Goal: Task Accomplishment & Management: Manage account settings

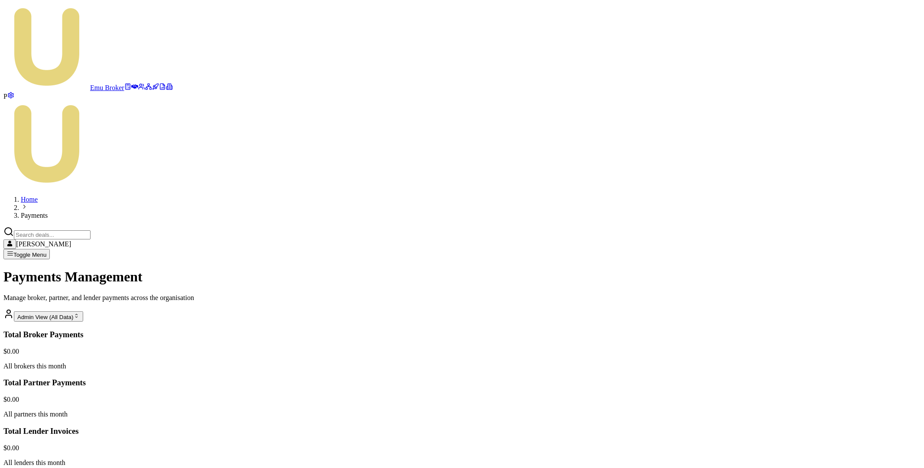
click at [824, 322] on html "Emu Broker P Home Payments Matt Leeburn Toggle Menu Payments Management Manage …" at bounding box center [462, 374] width 924 height 748
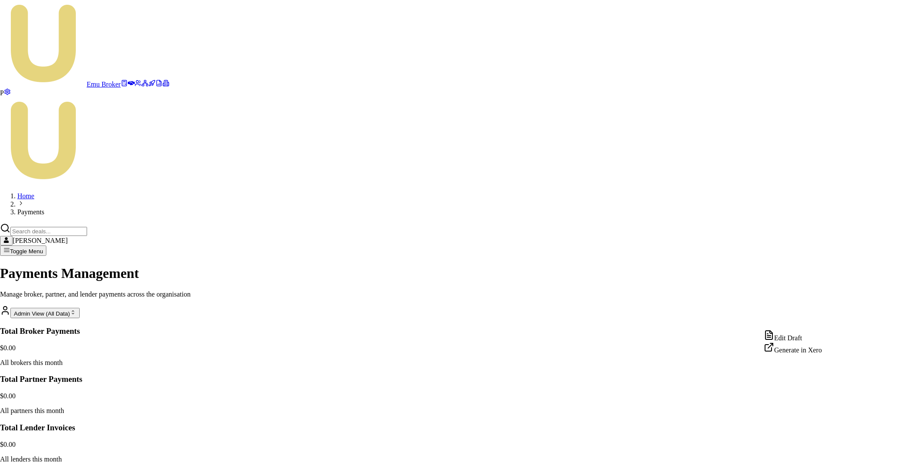
click at [802, 334] on div "Edit Draft" at bounding box center [792, 336] width 58 height 12
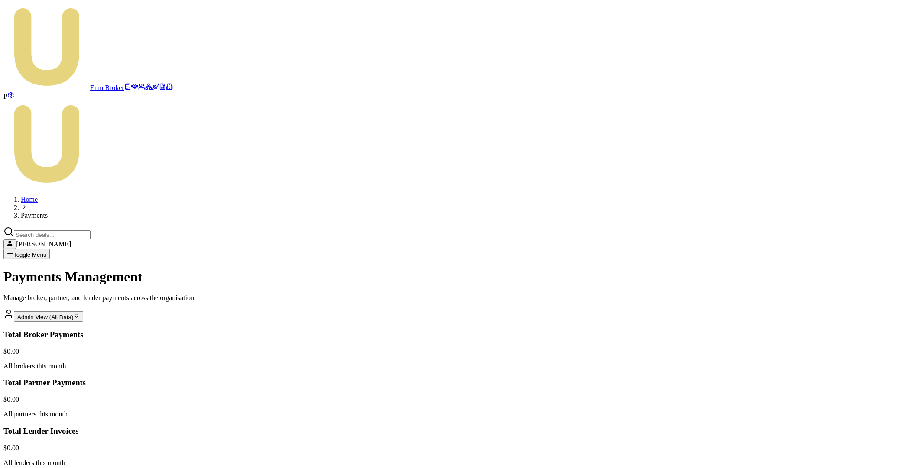
click at [827, 323] on html "Emu Broker P Home Payments Matt Leeburn Toggle Menu Payments Management Manage …" at bounding box center [462, 374] width 924 height 748
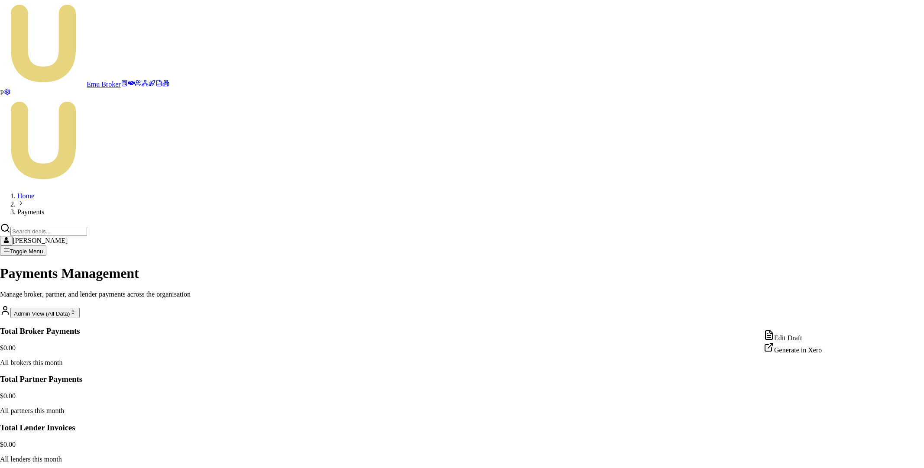
click at [809, 340] on div "Edit Draft" at bounding box center [792, 336] width 58 height 12
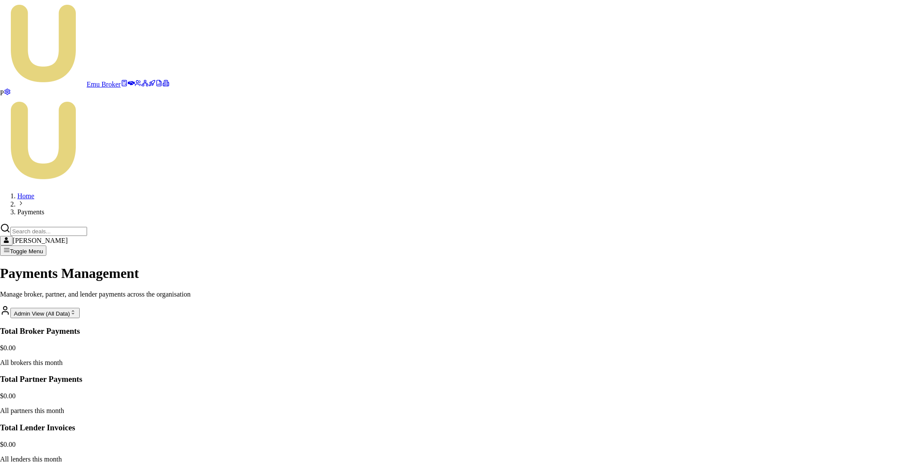
type input "INV-0000"
type input "100"
click at [828, 252] on html "Emu Broker P Home Payments Matt Leeburn Toggle Menu Payments Management Manage …" at bounding box center [462, 372] width 924 height 744
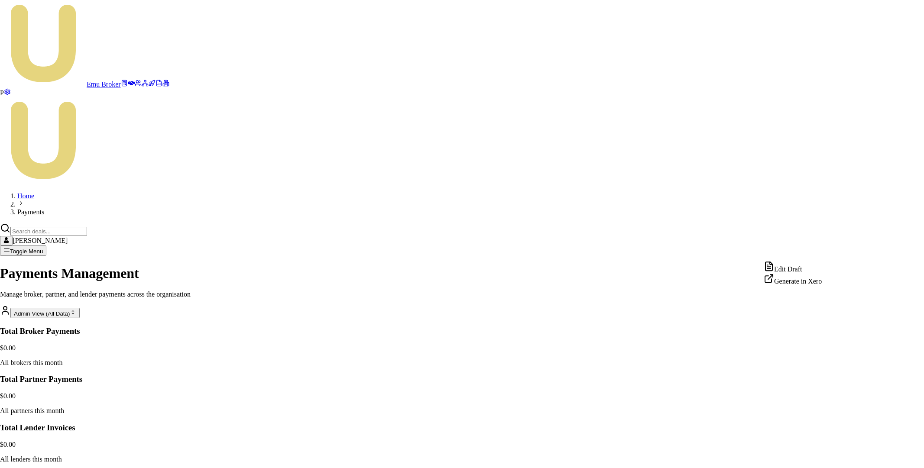
click at [796, 267] on div "Edit Draft" at bounding box center [792, 267] width 58 height 12
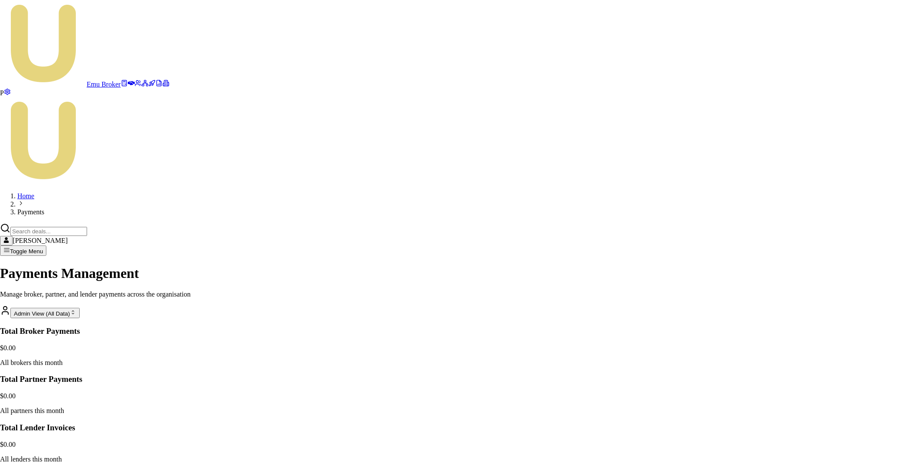
type input "bonus"
type input "1000"
click at [828, 251] on html "Emu Broker P Home Payments Matt Leeburn Toggle Menu Payments Management Manage …" at bounding box center [462, 372] width 924 height 744
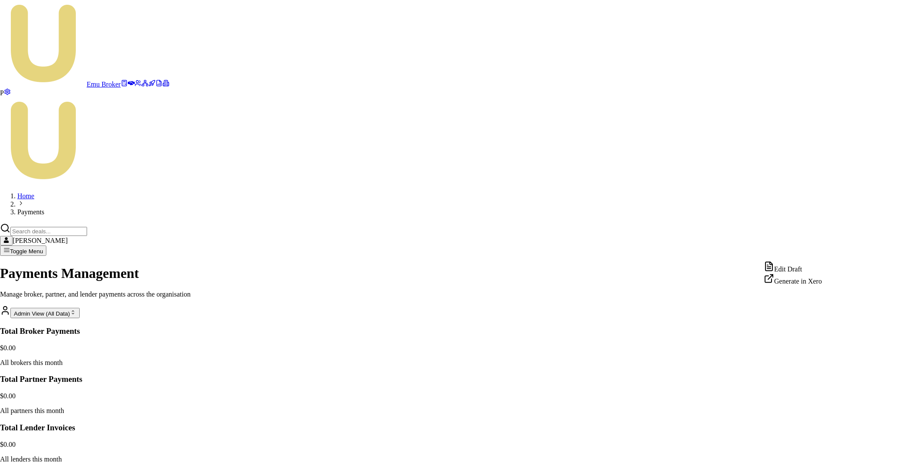
click at [802, 271] on div "Edit Draft" at bounding box center [792, 267] width 58 height 12
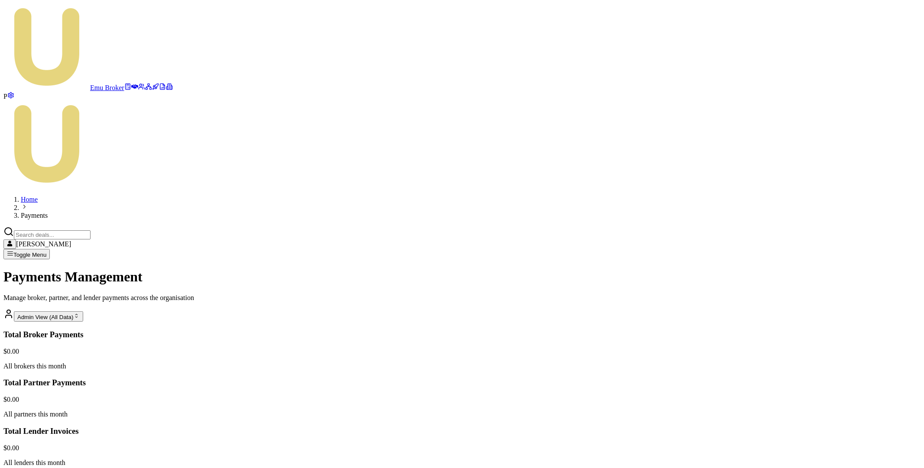
click at [828, 250] on html "Emu Broker P Home Payments Matt Leeburn Toggle Menu Payments Management Manage …" at bounding box center [462, 374] width 924 height 748
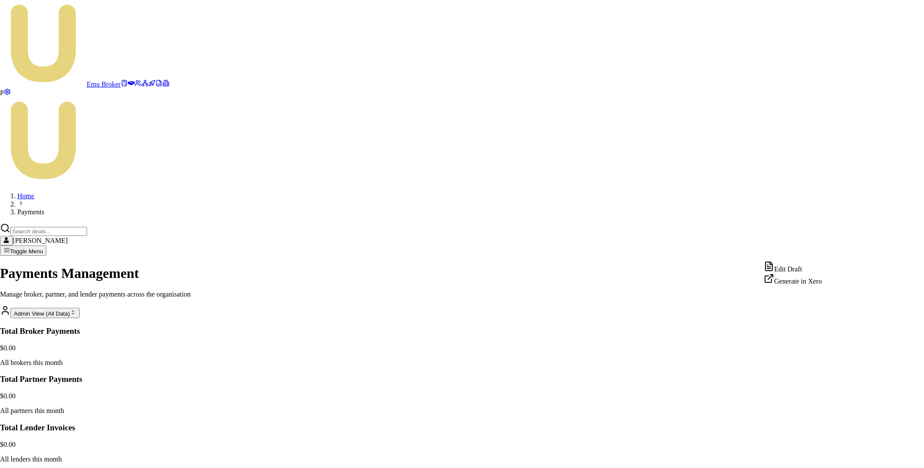
click at [797, 282] on div "Generate in Xero" at bounding box center [792, 279] width 58 height 12
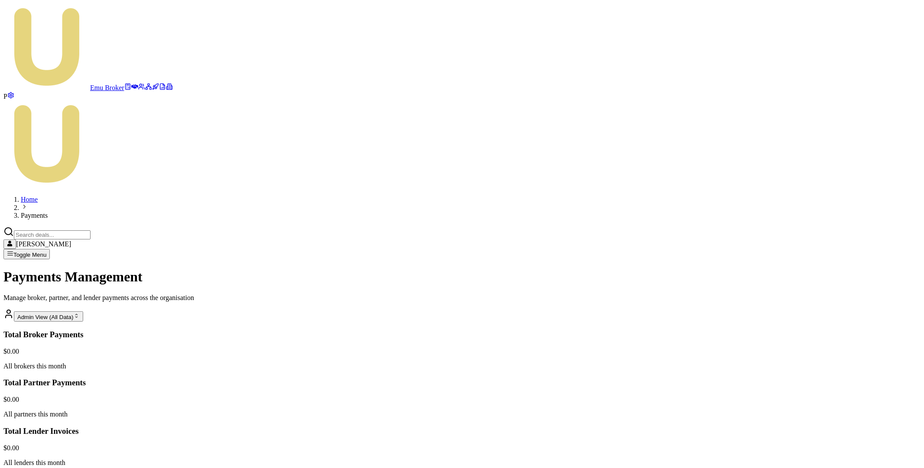
click at [160, 89] on icon at bounding box center [162, 87] width 5 height 6
click at [159, 90] on icon at bounding box center [162, 86] width 7 height 7
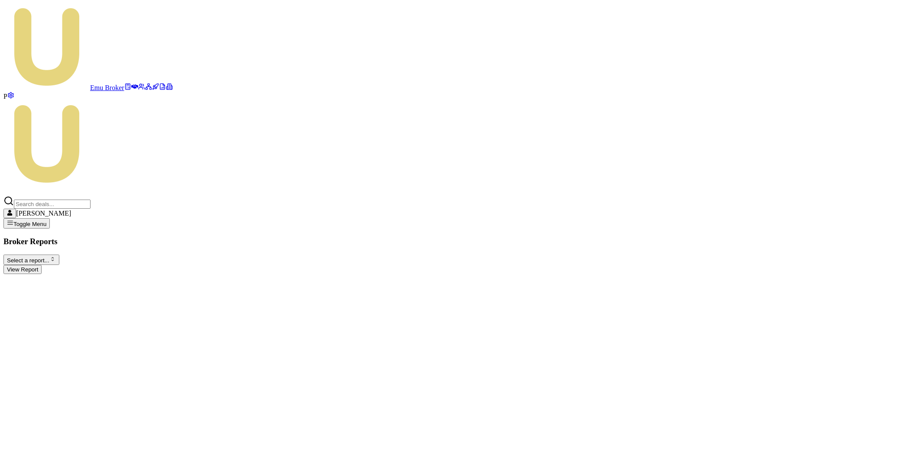
click at [158, 64] on html "Emu Broker P Matt Leeburn Toggle Menu Broker Reports Select a report... Equifax…" at bounding box center [462, 140] width 924 height 281
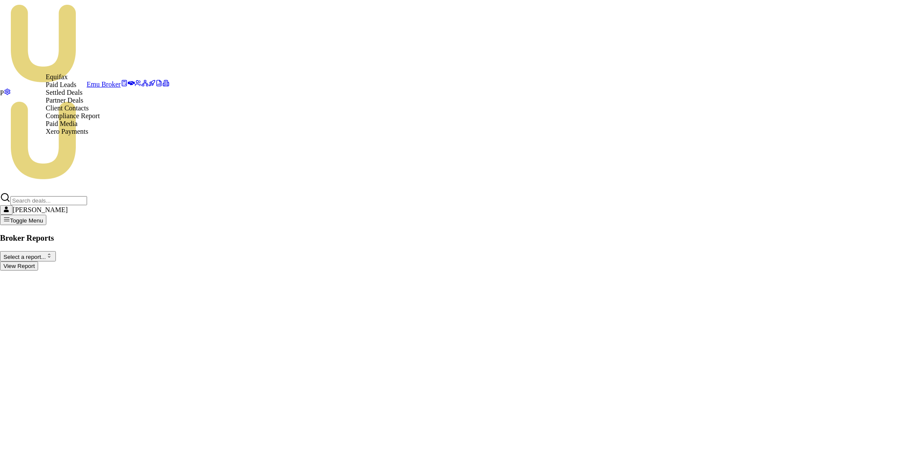
select select "xero-payments"
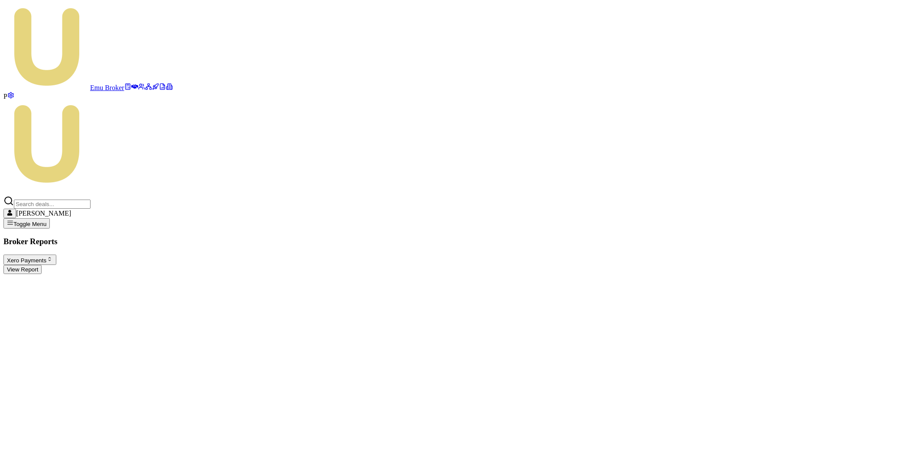
click at [42, 265] on button "View Report" at bounding box center [22, 269] width 38 height 9
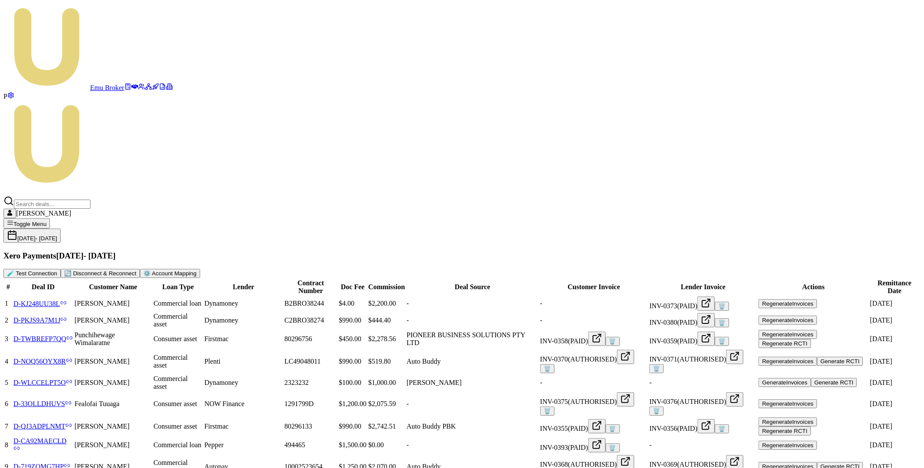
click at [200, 269] on button "⚙️ Account Mapping" at bounding box center [170, 273] width 60 height 9
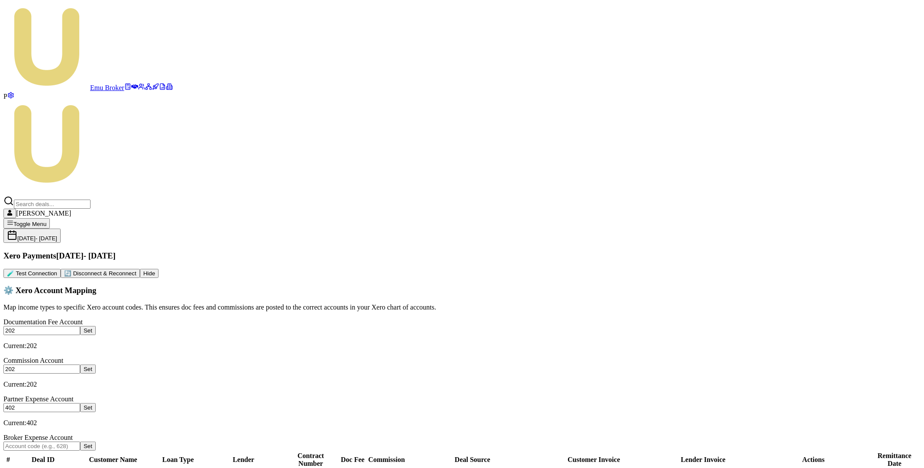
click at [80, 442] on input "text" at bounding box center [41, 446] width 77 height 9
type input "401"
click at [96, 442] on button "Set" at bounding box center [88, 446] width 16 height 9
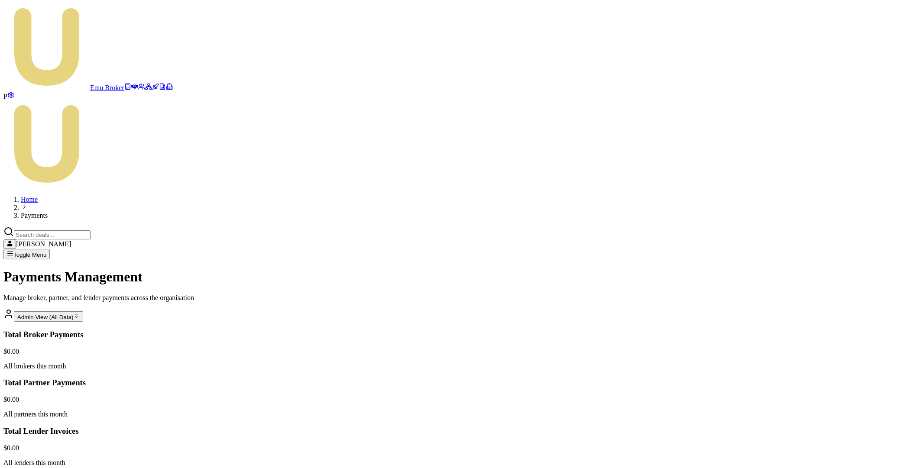
click at [824, 252] on html "Emu Broker P Home Payments Matt Leeburn Toggle Menu Payments Management Manage …" at bounding box center [462, 374] width 924 height 748
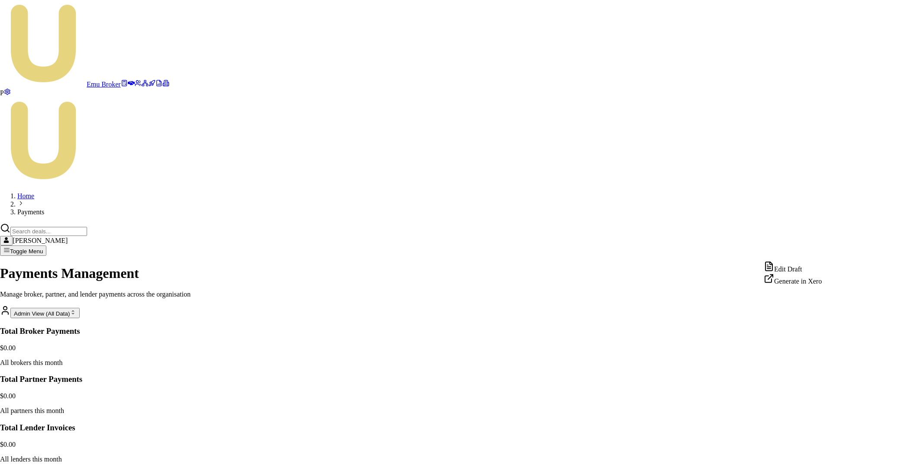
click at [802, 269] on div "Edit Draft" at bounding box center [792, 267] width 58 height 12
click at [825, 253] on html "Emu Broker P Home Payments Matt Leeburn Toggle Menu Payments Management Manage …" at bounding box center [462, 372] width 924 height 744
click at [800, 285] on div "Generate in Xero" at bounding box center [792, 279] width 58 height 12
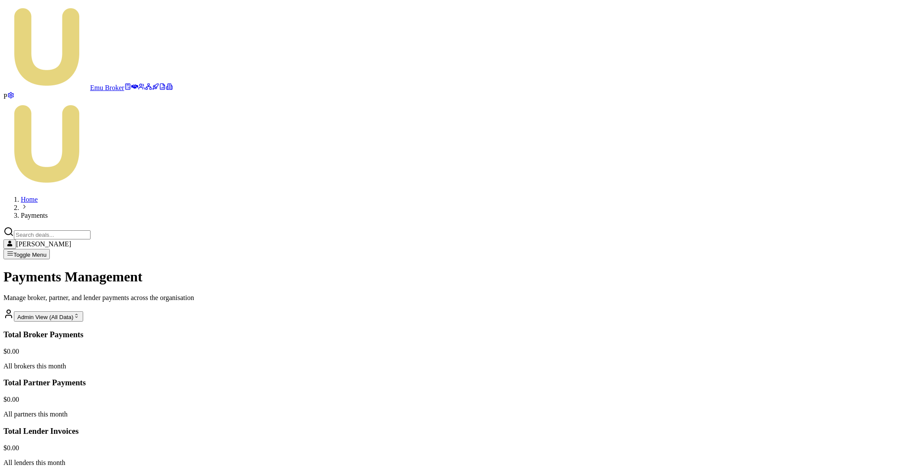
click at [826, 253] on html "Emu Broker P Home Payments Matt Leeburn Toggle Menu Payments Management Manage …" at bounding box center [462, 374] width 924 height 748
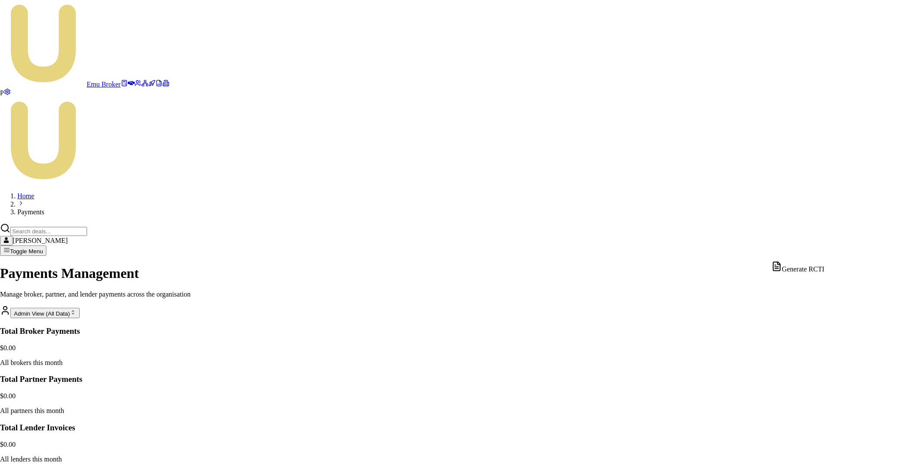
click at [789, 250] on html "Emu Broker P Home Payments Matt Leeburn Toggle Menu Payments Management Manage …" at bounding box center [462, 372] width 924 height 744
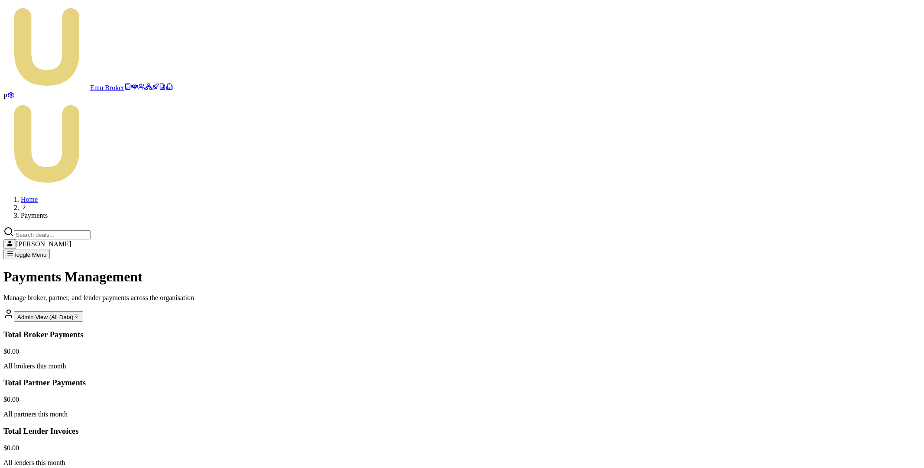
click at [826, 253] on html "Emu Broker P Home Payments Matt Leeburn Toggle Menu Payments Management Manage …" at bounding box center [462, 374] width 924 height 748
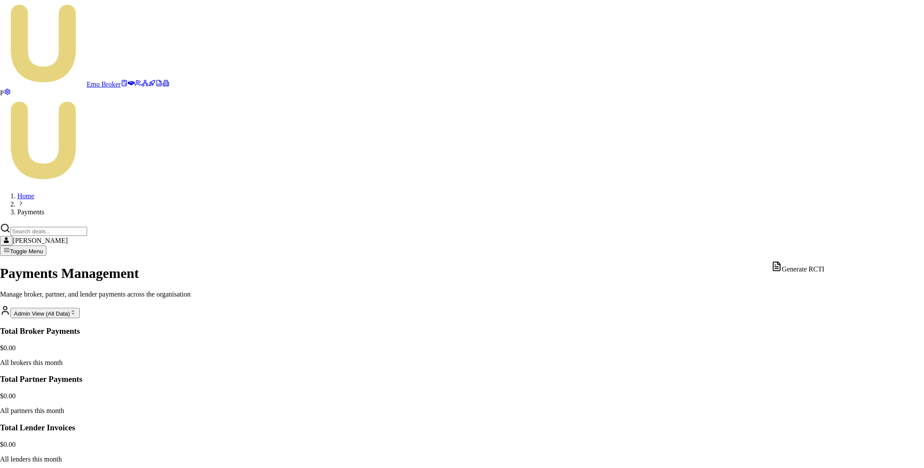
click at [798, 292] on html "Emu Broker P Home Payments Matt Leeburn Toggle Menu Payments Management Manage …" at bounding box center [462, 372] width 924 height 744
click at [822, 279] on html "Emu Broker P Home Payments Matt Leeburn Toggle Menu Payments Management Manage …" at bounding box center [462, 372] width 924 height 744
click at [805, 293] on div "Edit Draft" at bounding box center [795, 290] width 58 height 12
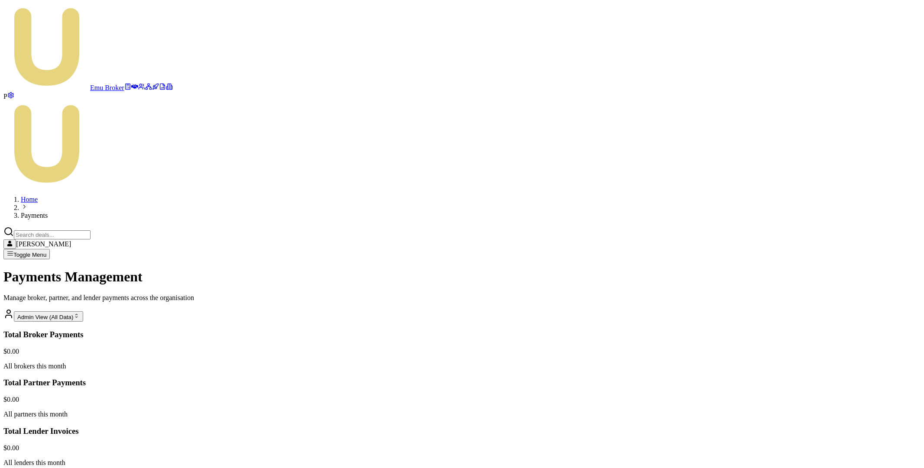
click at [829, 253] on html "Emu Broker P Home Payments Matt Leeburn Toggle Menu Payments Management Manage …" at bounding box center [462, 374] width 924 height 748
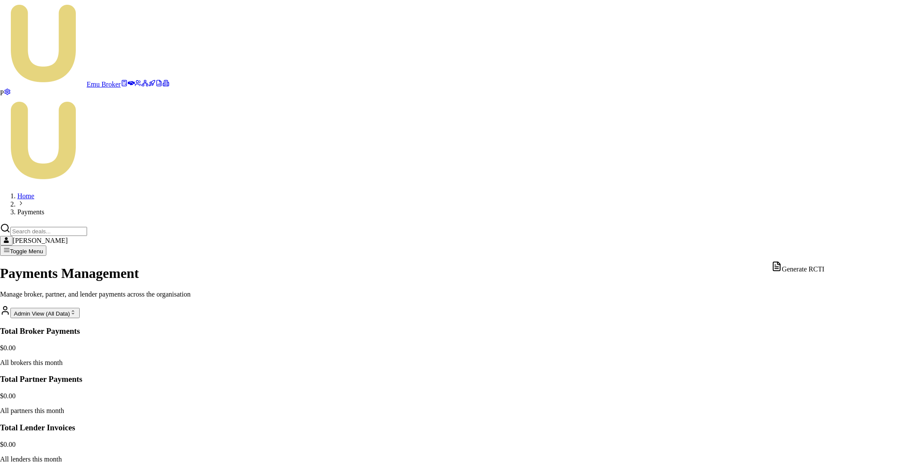
click at [734, 250] on html "Emu Broker P Home Payments Matt Leeburn Toggle Menu Payments Management Manage …" at bounding box center [462, 372] width 924 height 744
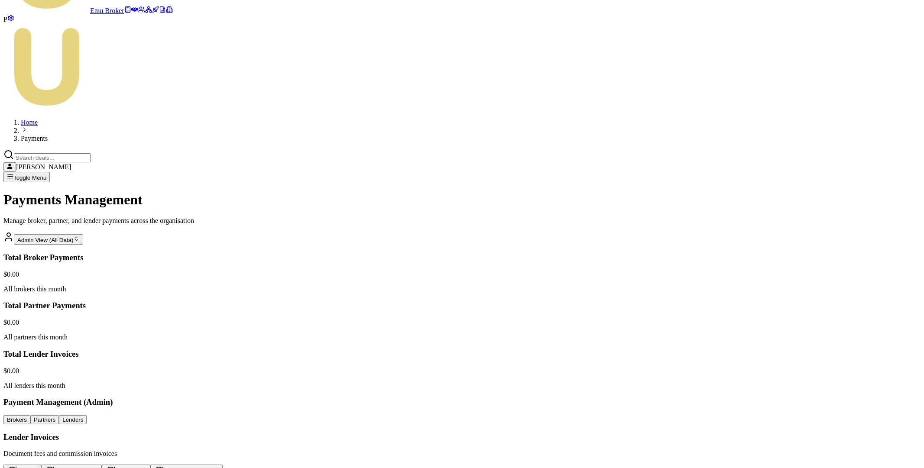
scroll to position [84, 0]
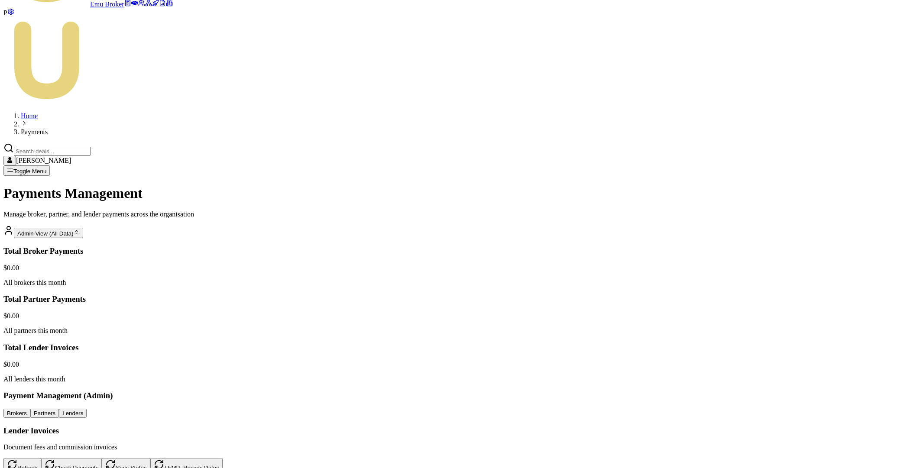
copy td "Jo-Anne Teeuw"
drag, startPoint x: 120, startPoint y: 163, endPoint x: 169, endPoint y: 164, distance: 49.4
drag, startPoint x: 45, startPoint y: 162, endPoint x: 74, endPoint y: 165, distance: 29.7
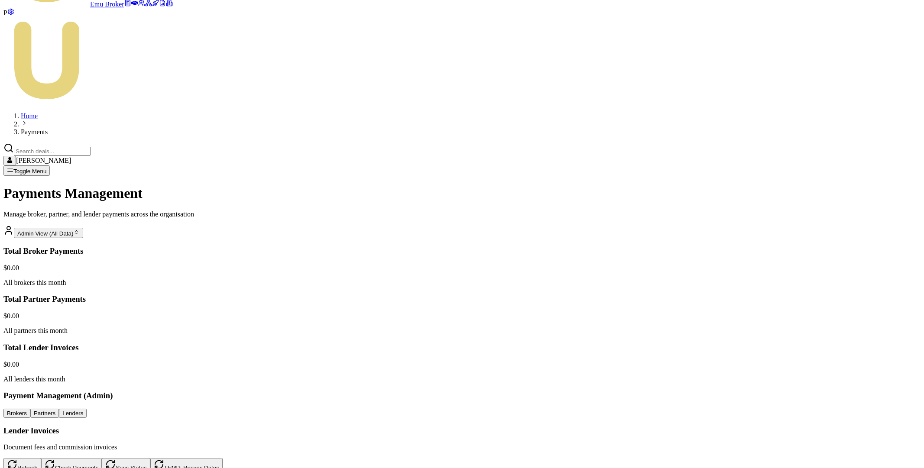
copy link "D-KJ248UU38L"
drag, startPoint x: 48, startPoint y: 162, endPoint x: 86, endPoint y: 165, distance: 38.2
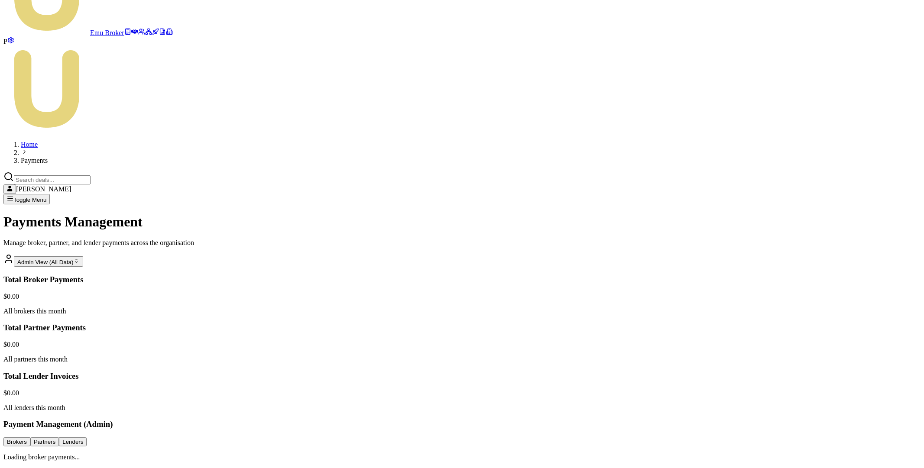
click at [169, 214] on main "Payments Management Manage broker, partner, and lender payments across the orga…" at bounding box center [461, 337] width 917 height 247
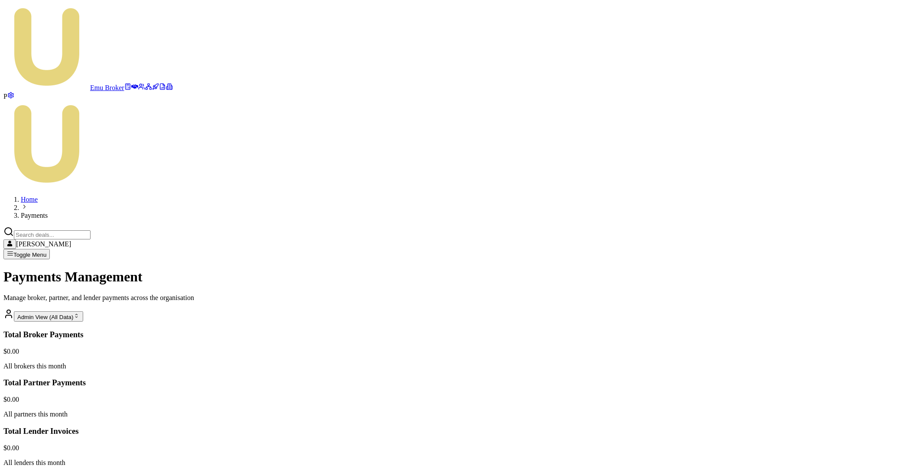
click at [829, 298] on html "Emu Broker P Home Payments Matt Leeburn Toggle Menu Payments Management Manage …" at bounding box center [462, 374] width 924 height 748
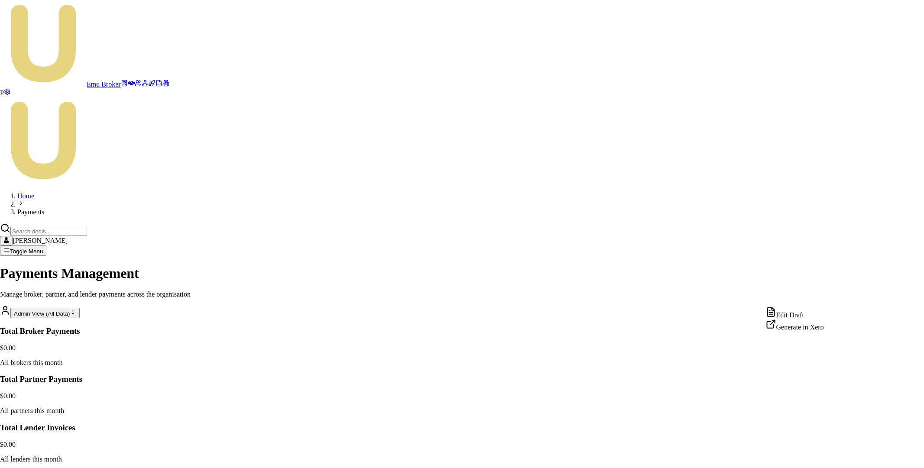
click at [809, 314] on div "Edit Draft" at bounding box center [795, 313] width 58 height 12
copy td "D-6EKR1POMFS"
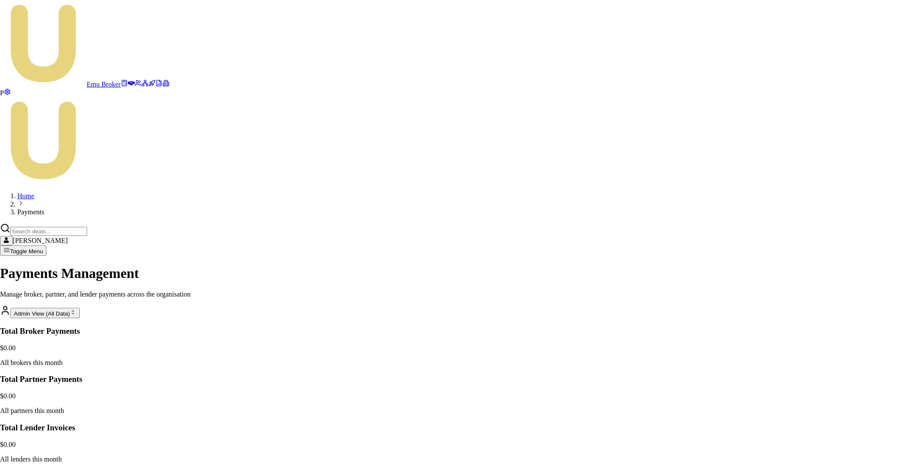
copy td "Manik Jaydev"
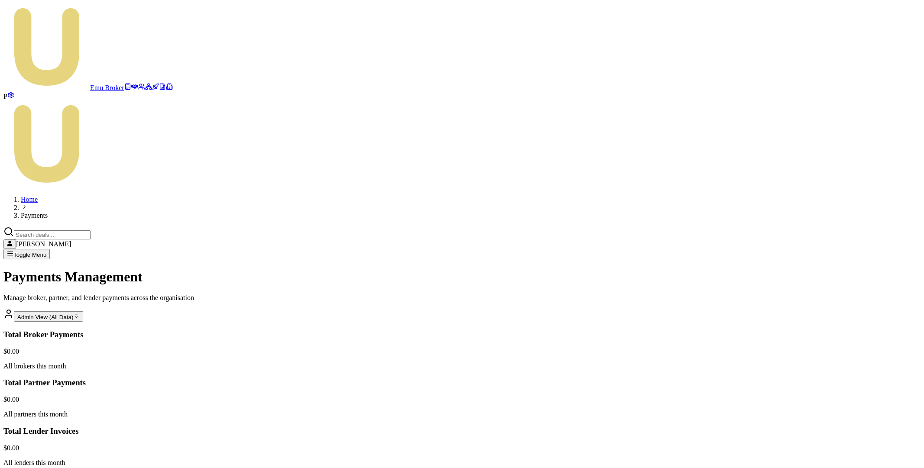
click at [829, 321] on html "Emu Broker P Home Payments Matt Leeburn Toggle Menu Payments Management Manage …" at bounding box center [462, 374] width 924 height 748
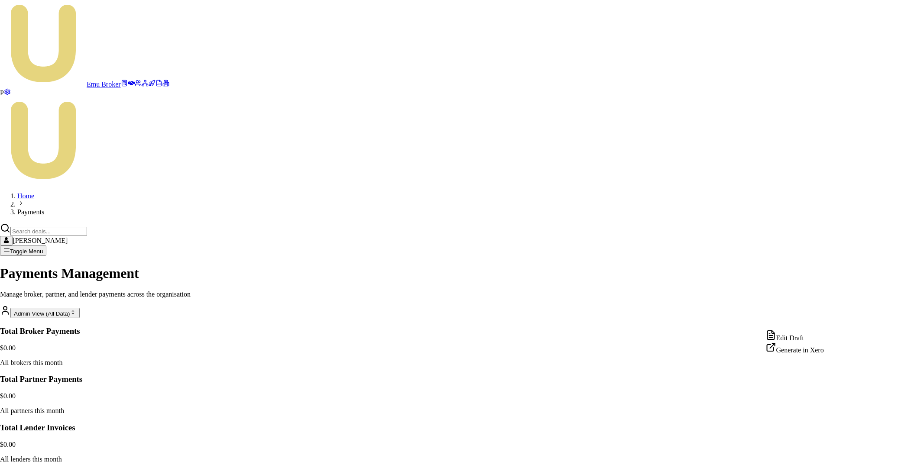
click at [811, 335] on div "Edit Draft" at bounding box center [795, 336] width 58 height 12
copy td "D-YOI4Q8A2I3"
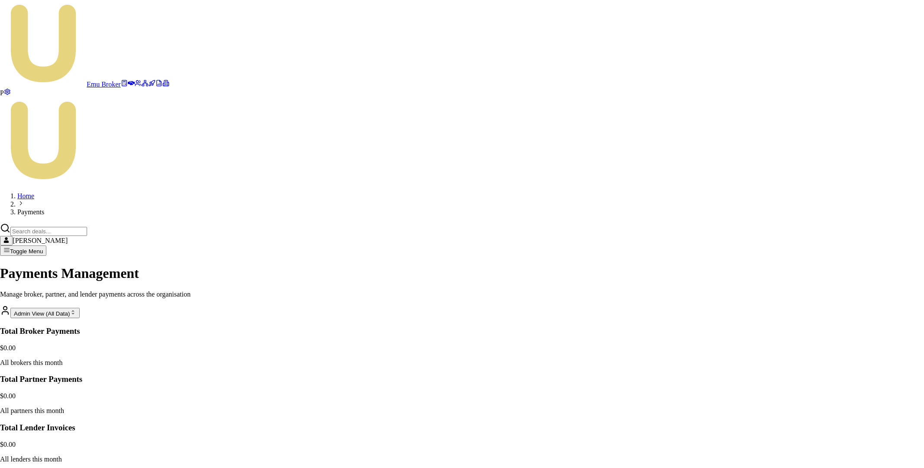
copy td "D-59MLKMX0BR"
drag, startPoint x: 363, startPoint y: 204, endPoint x: 404, endPoint y: 204, distance: 40.7
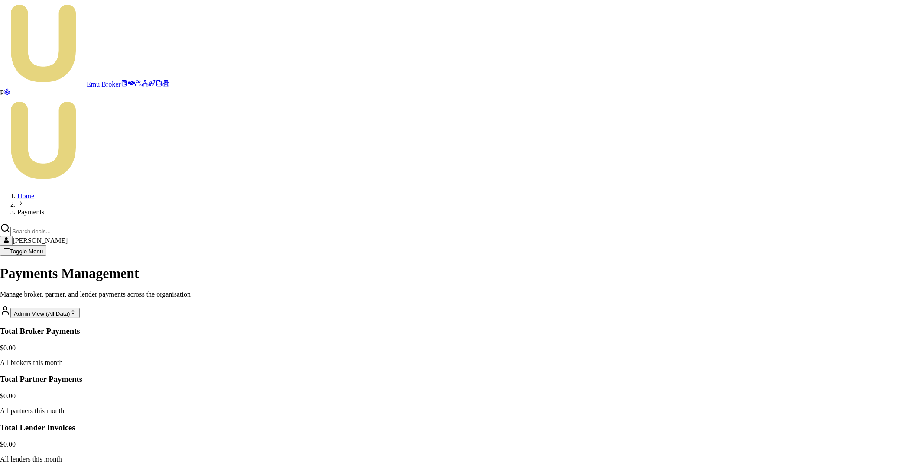
copy td "Ryan O'Connor"
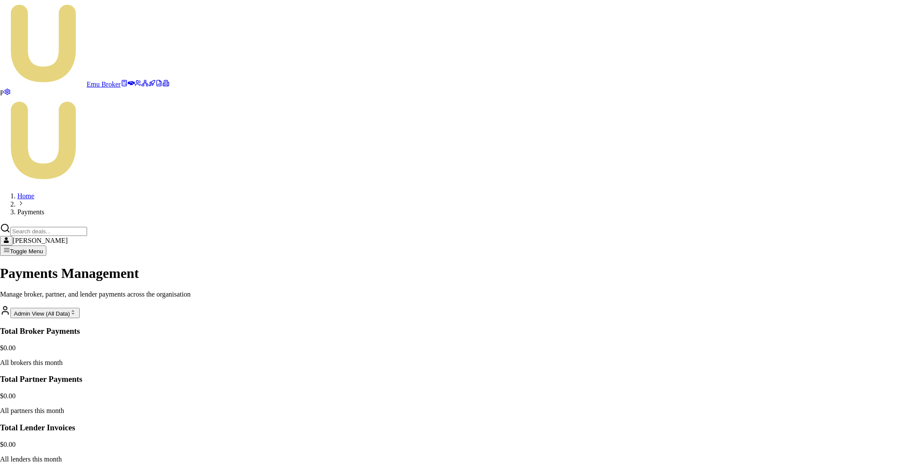
copy td "D-YOI4Q8A2I3"
copy td "Sinaver Sherifi"
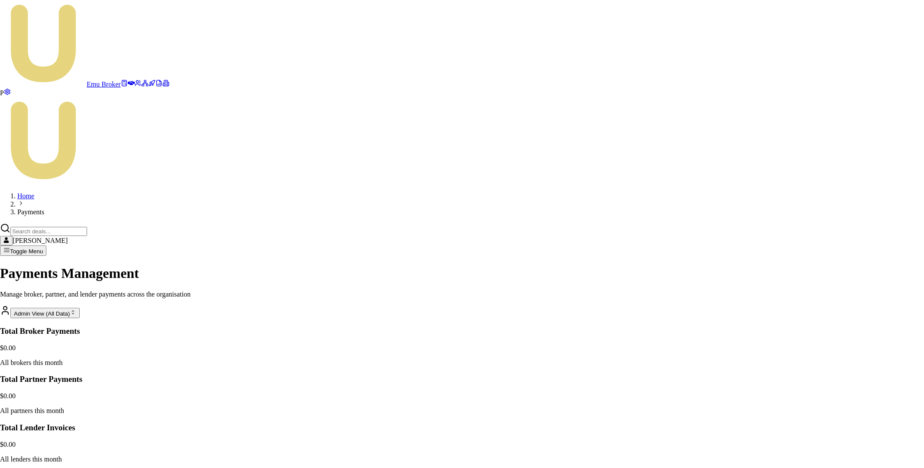
copy td "D-CA92MAECLD"
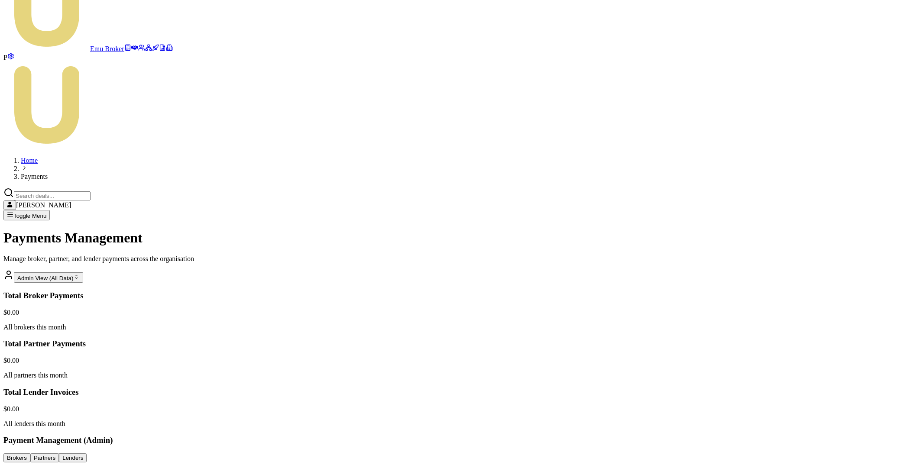
scroll to position [57, 0]
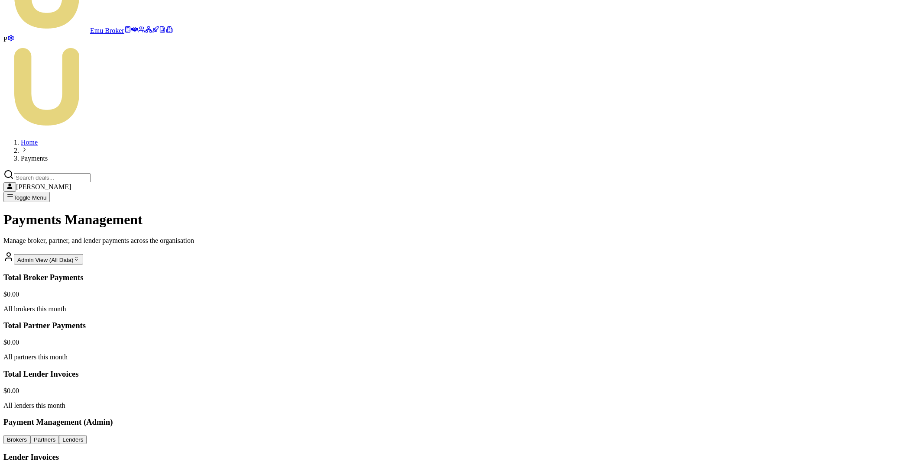
click at [211, 212] on main "Payments Management Manage broker, partner, and lender payments across the orga…" at bounding box center [461, 475] width 917 height 526
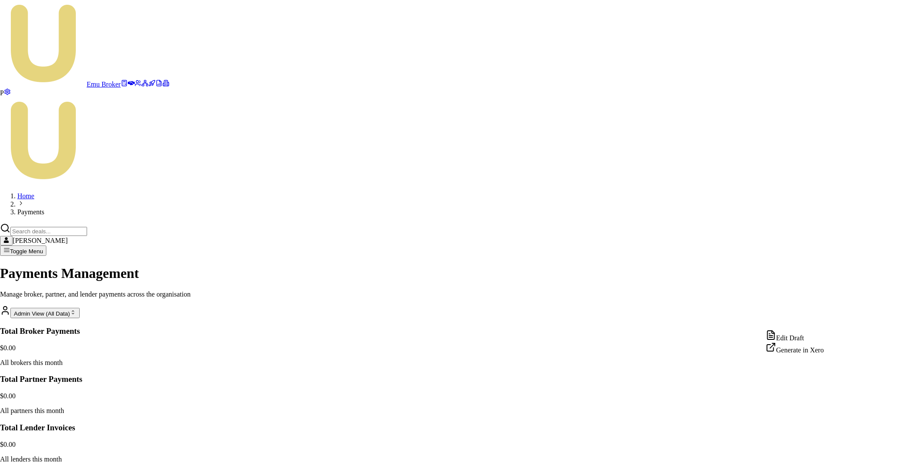
click at [832, 321] on html "Emu Broker P Home Payments Matt Leeburn Toggle Menu Payments Management Manage …" at bounding box center [462, 372] width 924 height 744
click at [827, 368] on html "Emu Broker P Home Payments Matt Leeburn Toggle Menu Payments Management Manage …" at bounding box center [462, 372] width 924 height 744
click at [805, 385] on div "Edit Draft" at bounding box center [795, 382] width 58 height 12
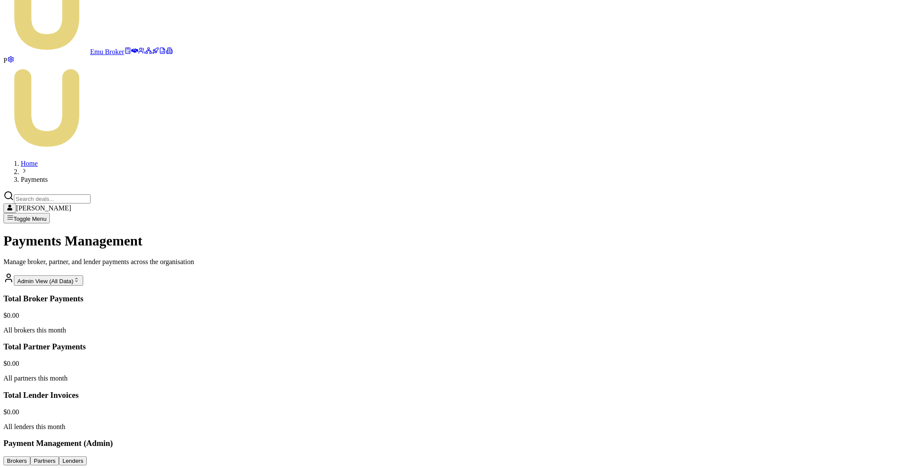
scroll to position [84, 0]
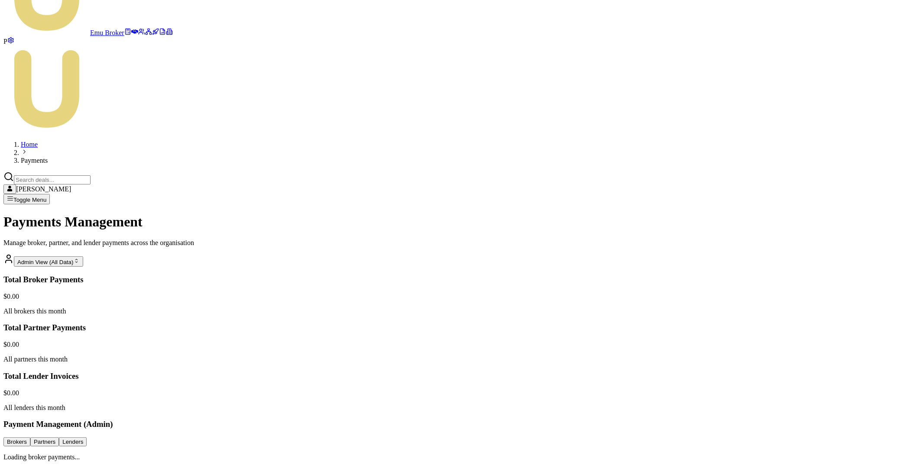
click at [200, 214] on main "Payments Management Manage broker, partner, and lender payments across the orga…" at bounding box center [461, 337] width 917 height 247
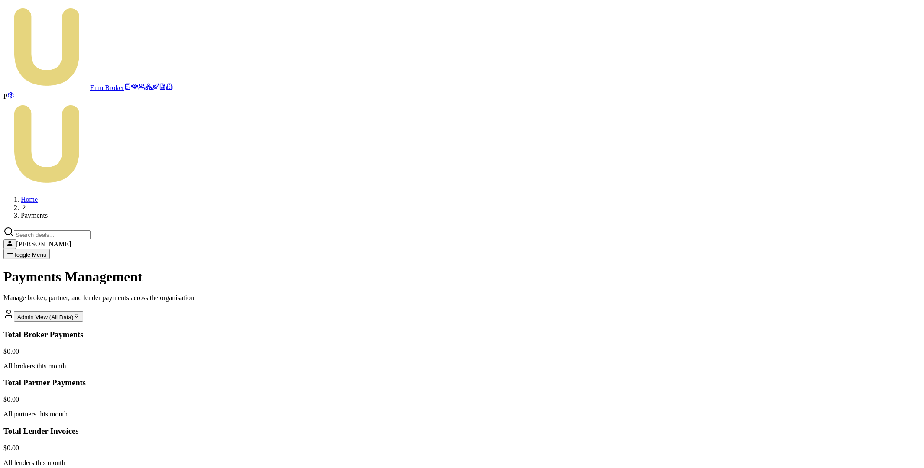
click at [828, 384] on html "Emu Broker P Home Payments Matt Leeburn Toggle Menu Payments Management Manage …" at bounding box center [462, 374] width 924 height 748
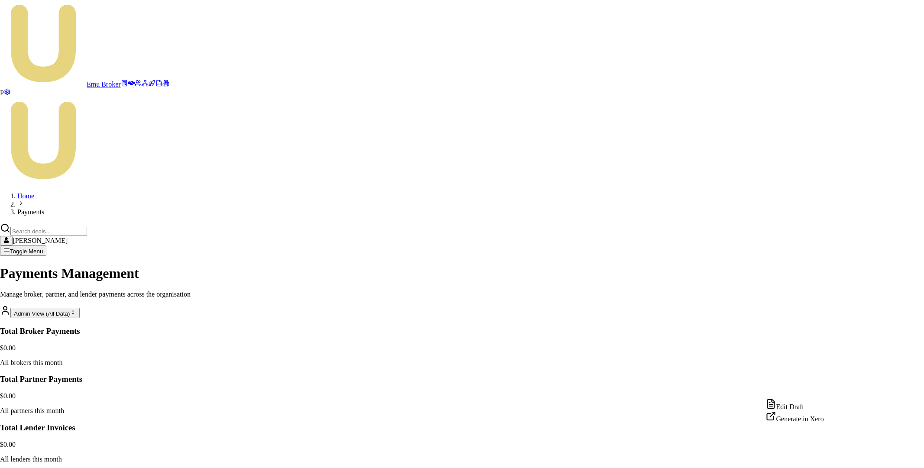
click at [799, 408] on div "Edit Draft" at bounding box center [795, 405] width 58 height 12
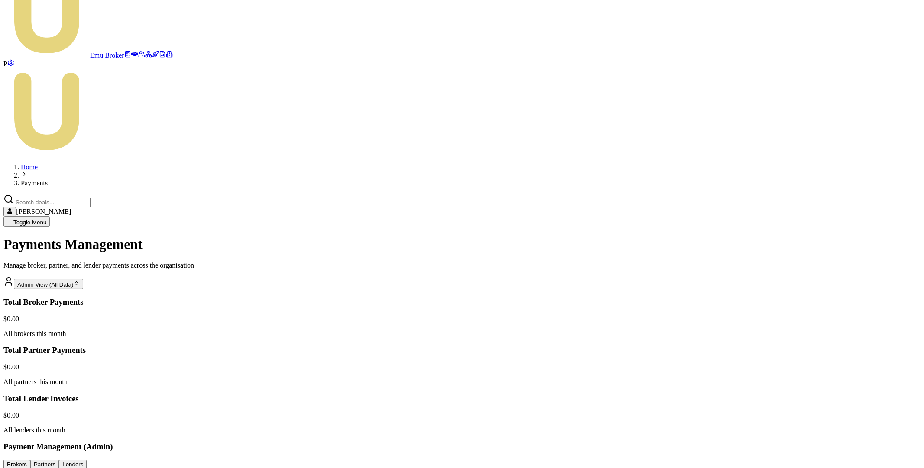
scroll to position [84, 0]
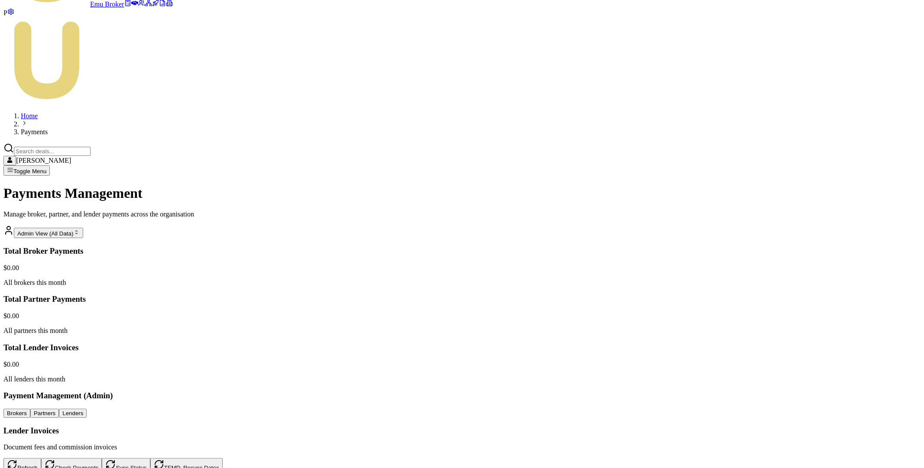
click at [197, 185] on main "Payments Management Manage broker, partner, and lender payments across the orga…" at bounding box center [461, 448] width 917 height 526
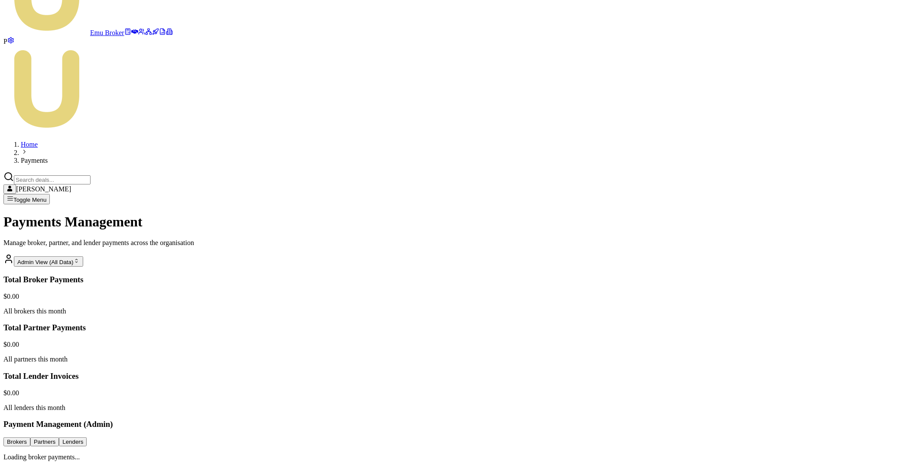
scroll to position [0, 0]
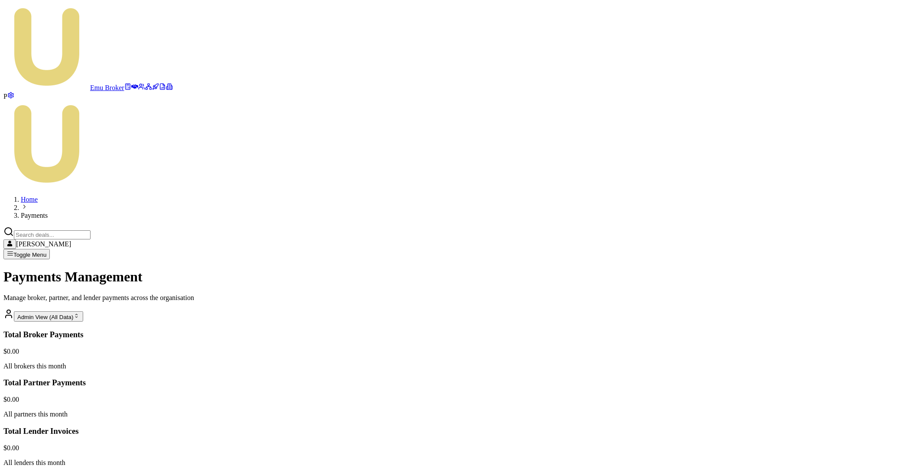
click at [830, 388] on html "Emu Broker P Home Payments Matt Leeburn Toggle Menu Payments Management Manage …" at bounding box center [462, 374] width 924 height 748
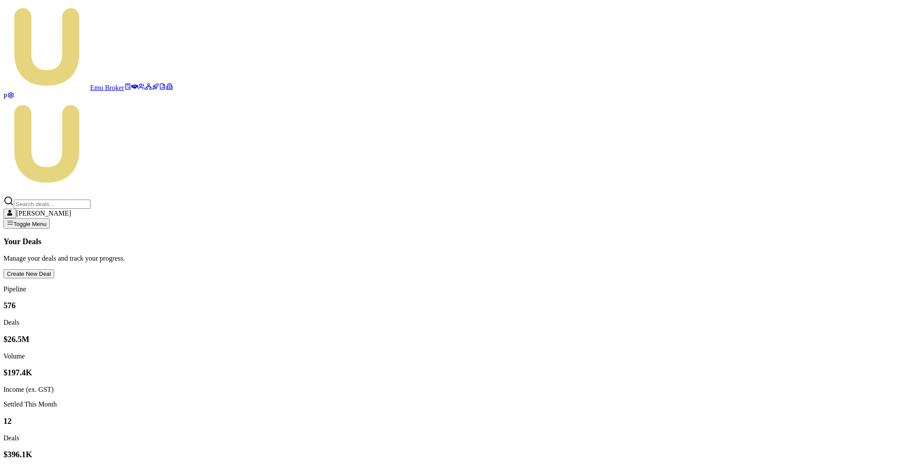
click at [145, 90] on icon at bounding box center [148, 86] width 7 height 7
type input "pbk"
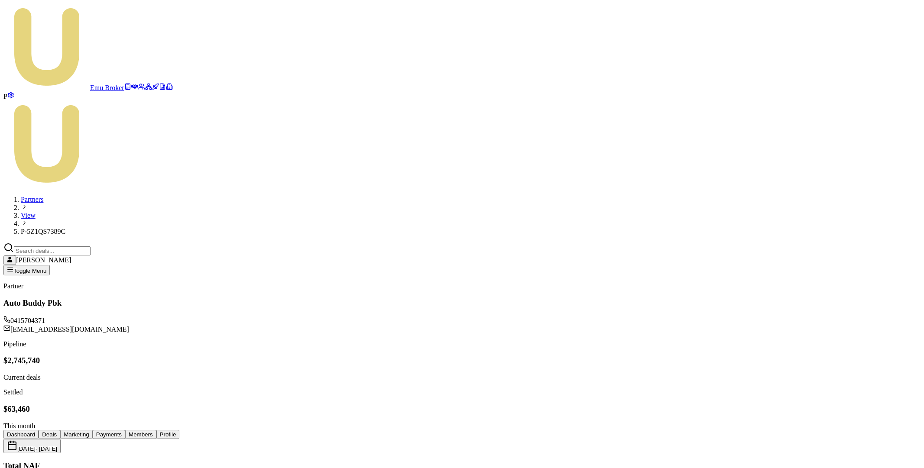
click at [125, 430] on button "Payments" at bounding box center [109, 434] width 32 height 9
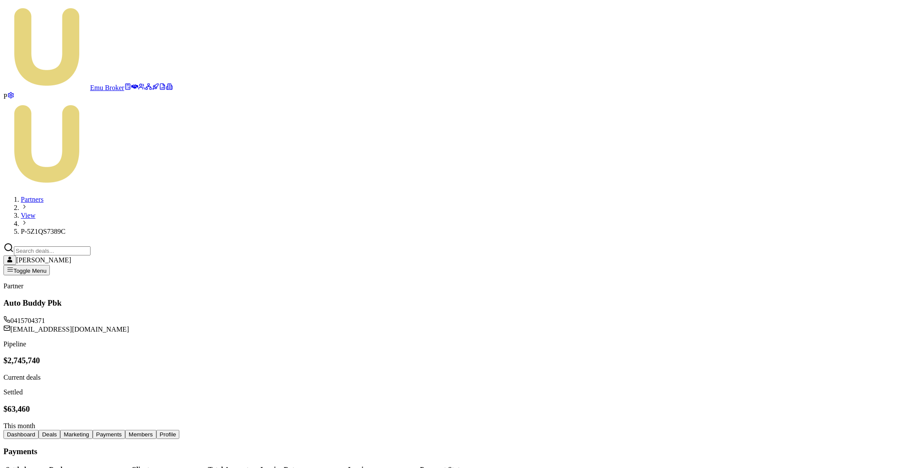
click at [91, 246] on input "Search deals" at bounding box center [52, 250] width 77 height 9
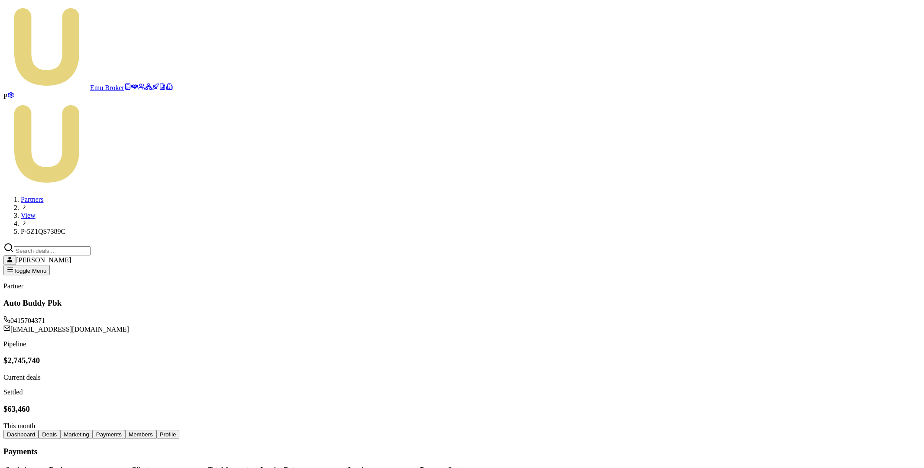
paste input "D-TBW8193NQW"
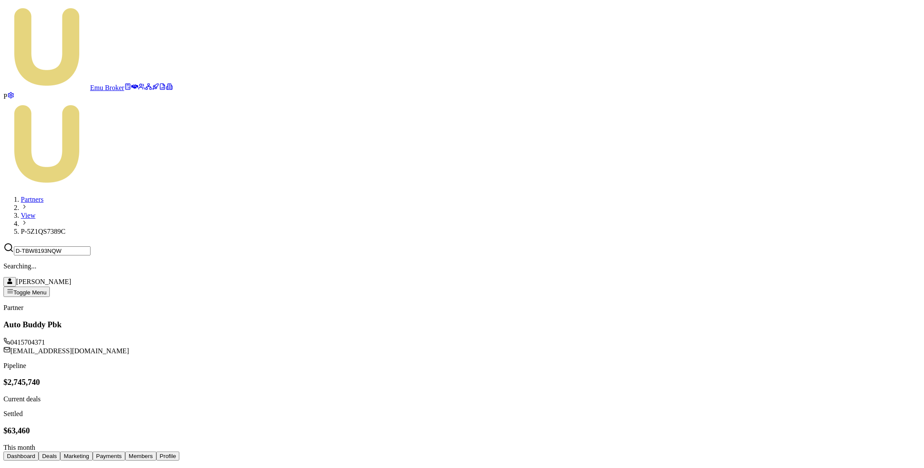
type input "D-TBW8193NQW"
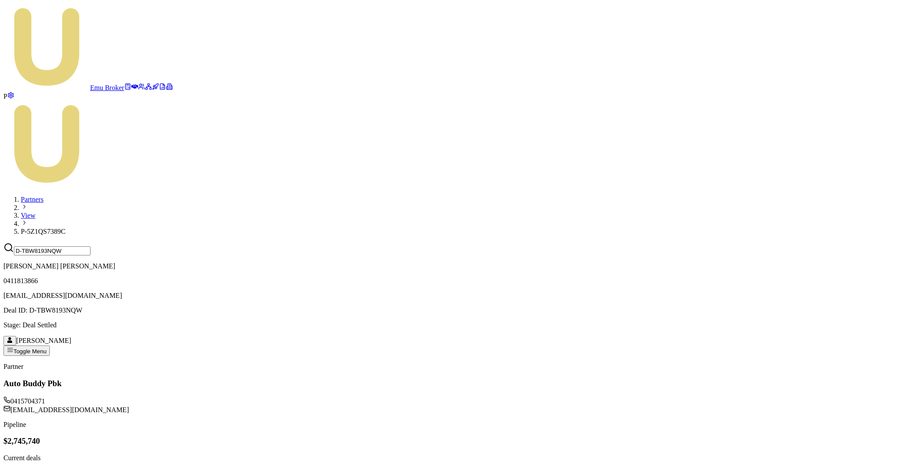
click at [749, 262] on p "Rowena Warrell" at bounding box center [461, 266] width 917 height 8
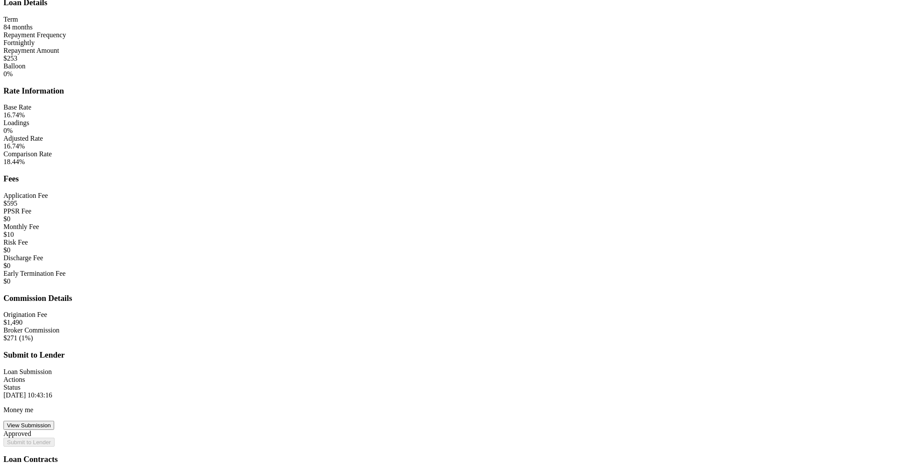
scroll to position [681, 0]
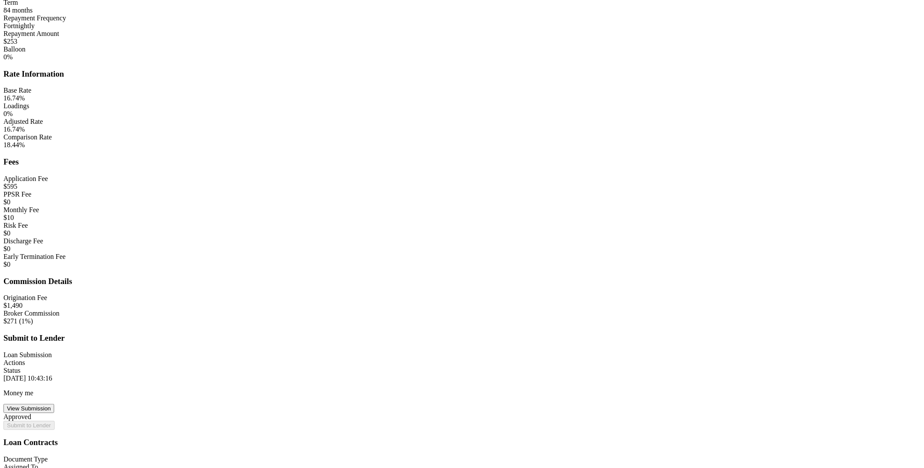
type input "271"
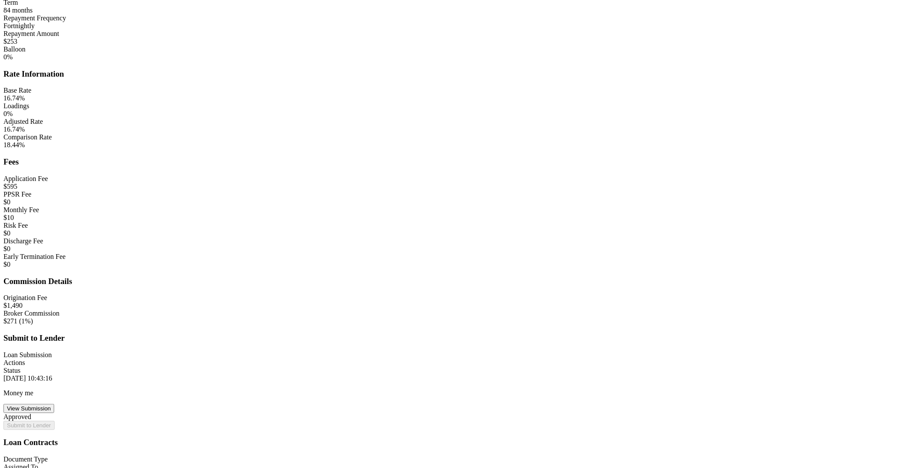
type input "$271"
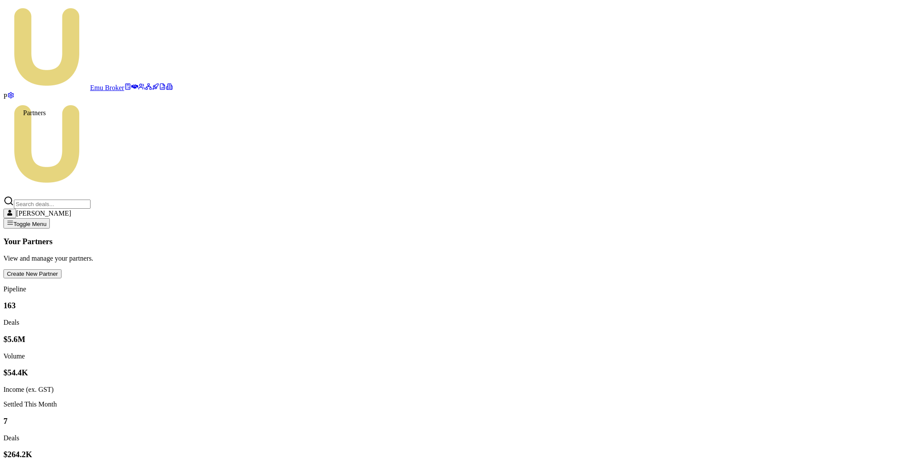
type input "pbk"
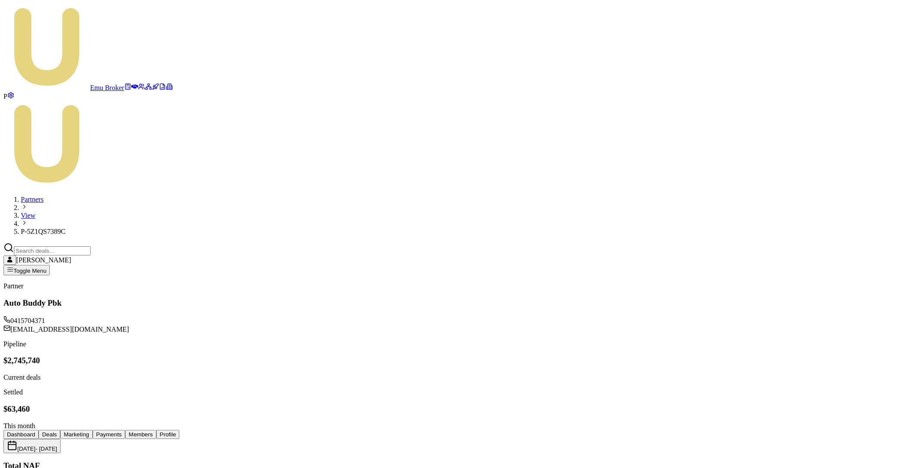
click at [125, 430] on button "Payments" at bounding box center [109, 434] width 32 height 9
copy td "D-TBW8193NQW"
